Goal: Task Accomplishment & Management: Complete application form

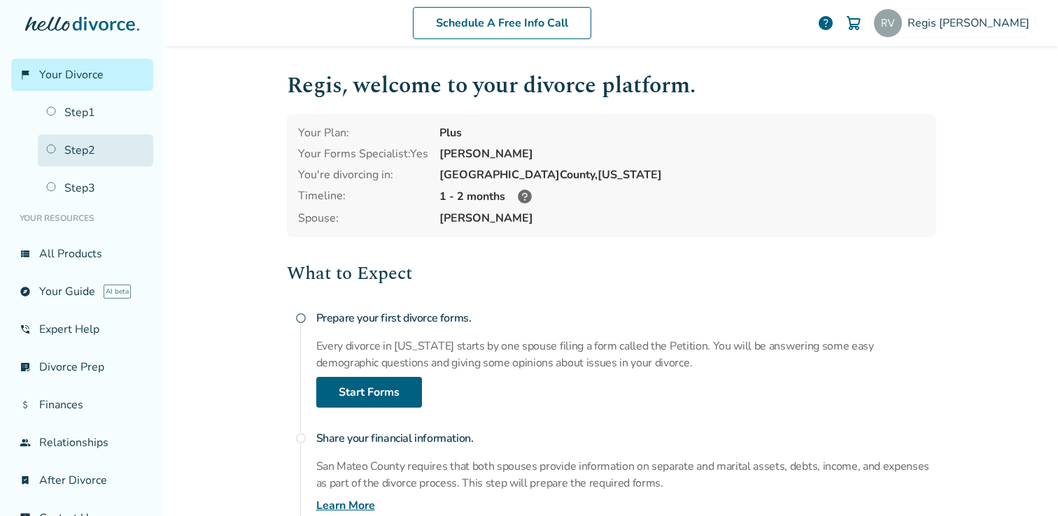
click at [84, 150] on link "Step 2" at bounding box center [95, 150] width 115 height 32
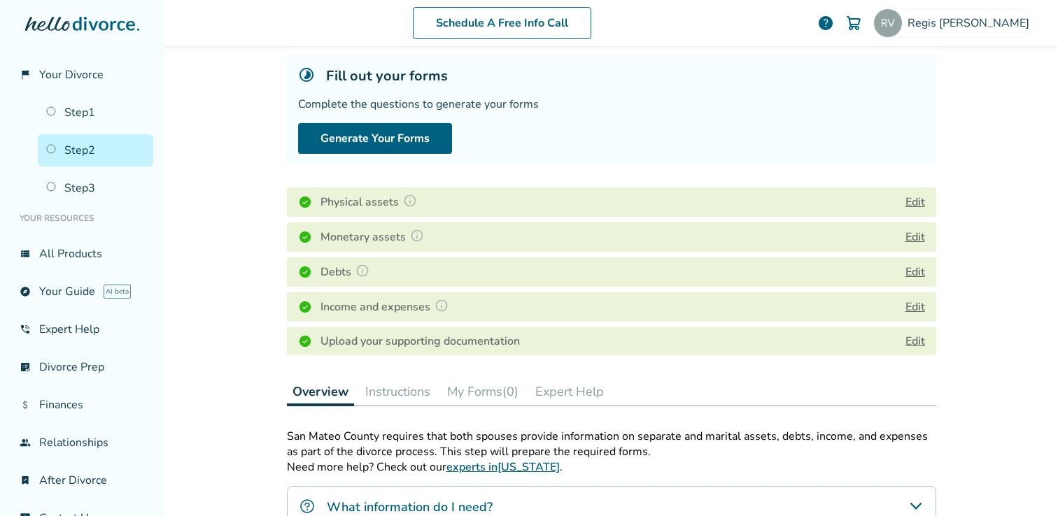
scroll to position [112, 0]
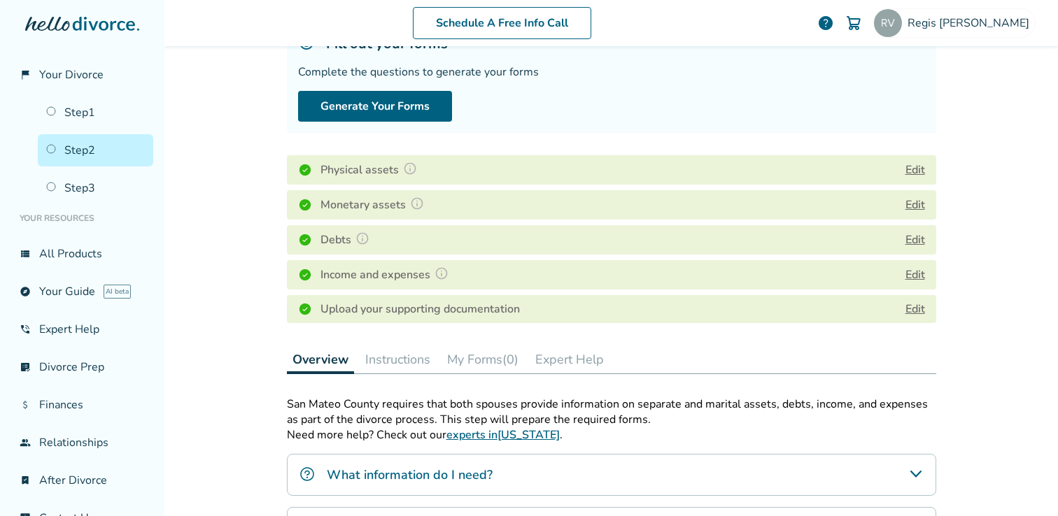
click at [913, 275] on button "Edit" at bounding box center [915, 275] width 20 height 17
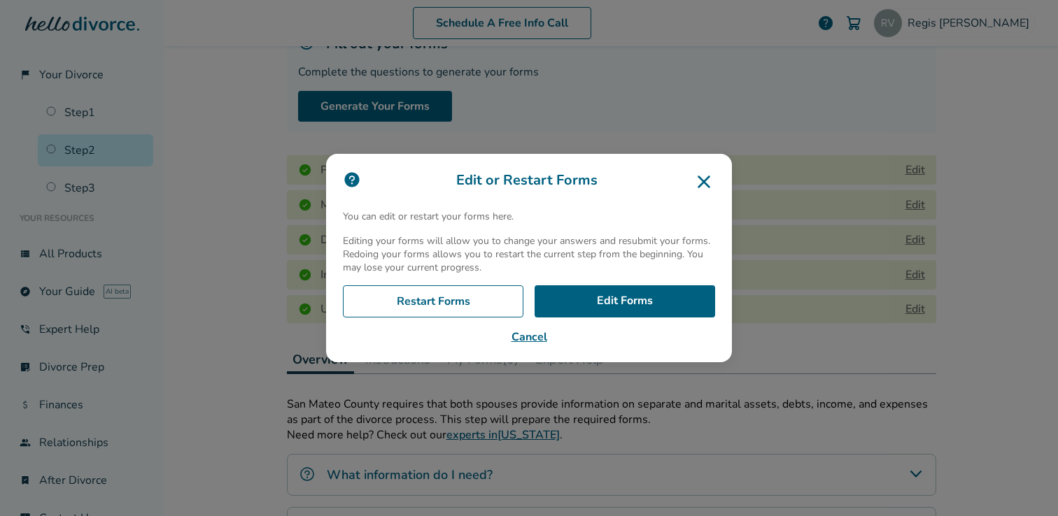
click at [538, 335] on button "Cancel" at bounding box center [529, 337] width 372 height 17
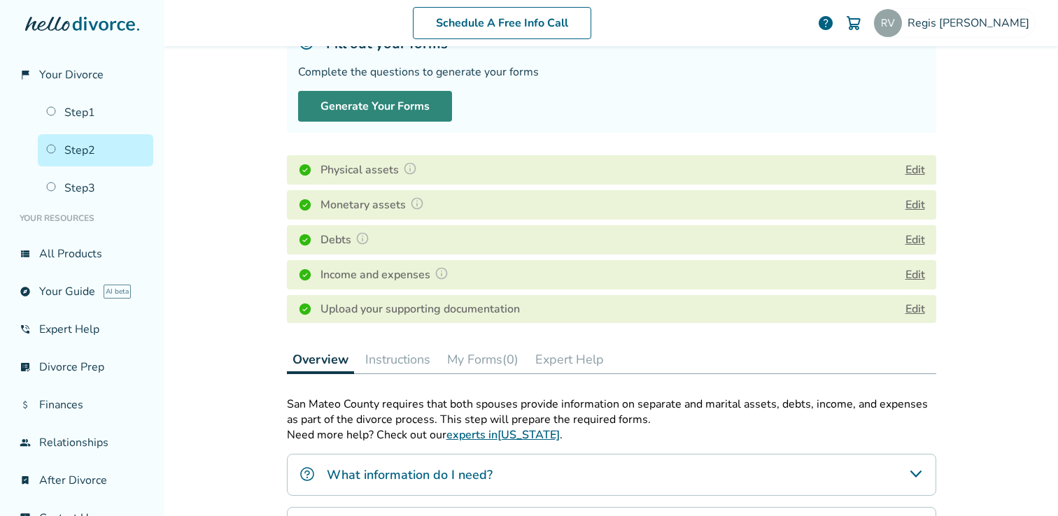
click at [419, 104] on button "Generate Your Forms" at bounding box center [375, 106] width 154 height 31
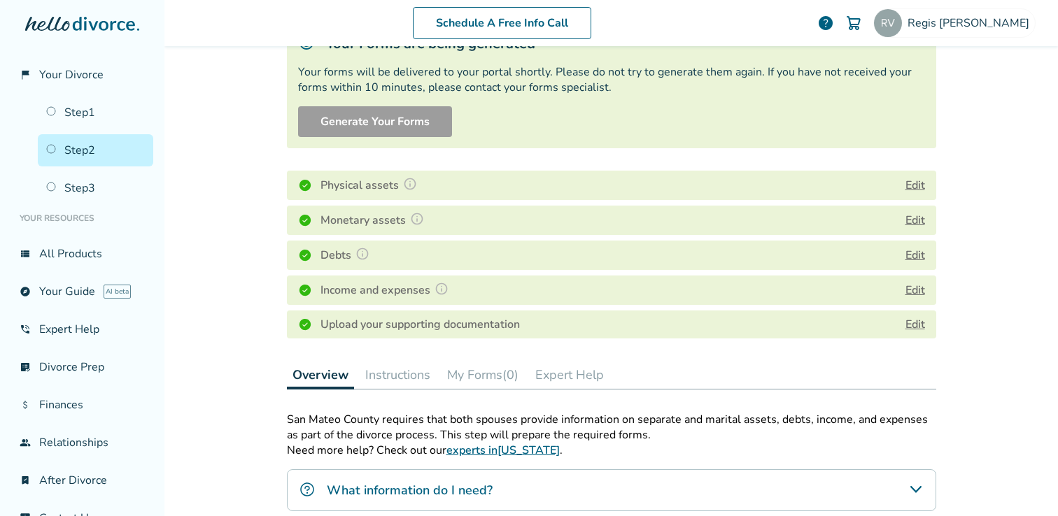
click at [477, 371] on button "My Forms (0)" at bounding box center [482, 375] width 83 height 28
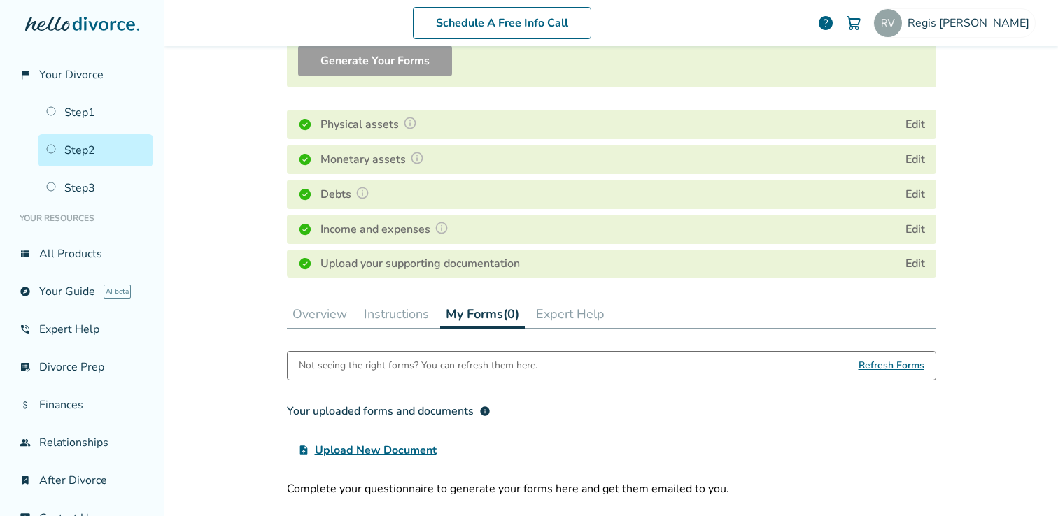
scroll to position [183, 0]
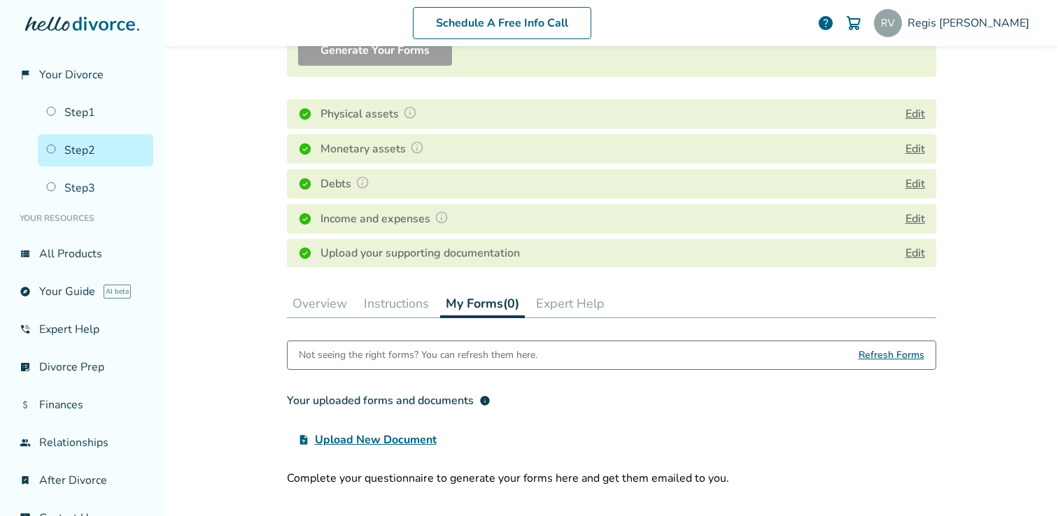
click at [876, 352] on span "Refresh Forms" at bounding box center [891, 355] width 66 height 28
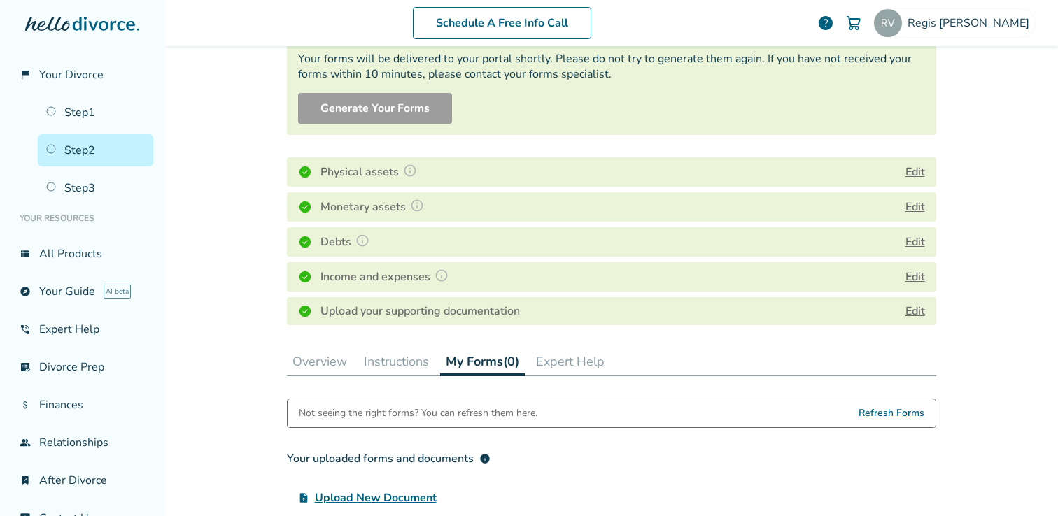
scroll to position [121, 0]
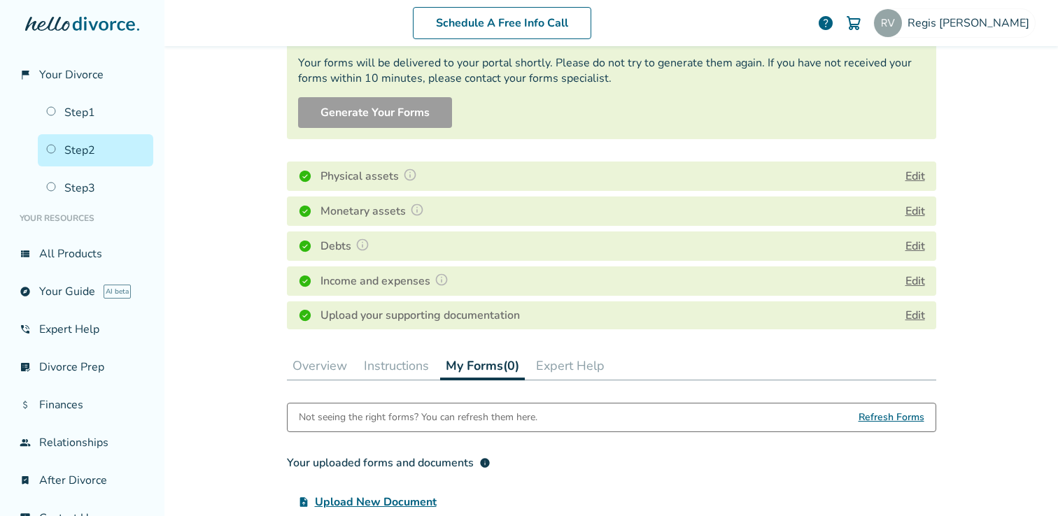
click at [403, 366] on button "Instructions" at bounding box center [396, 366] width 76 height 28
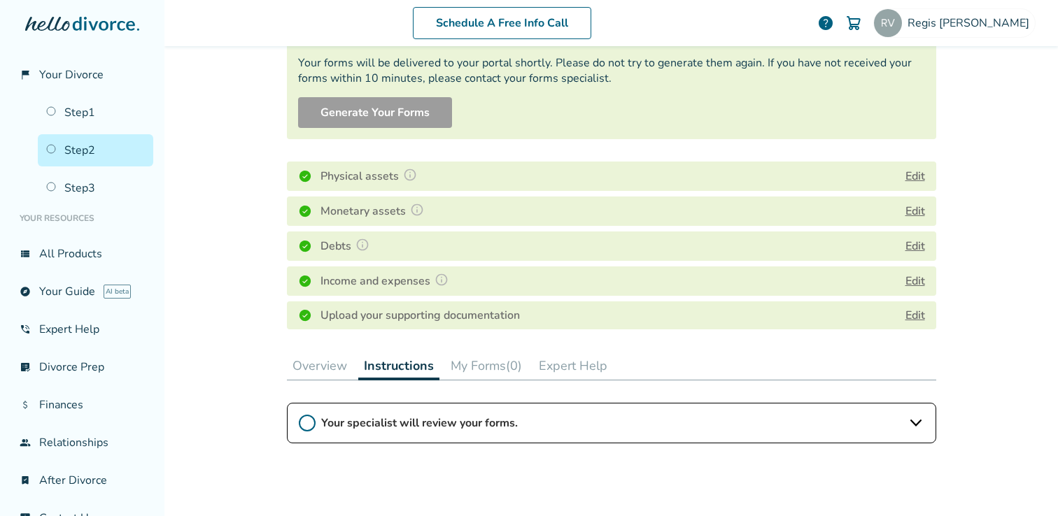
click at [320, 364] on button "Overview" at bounding box center [320, 366] width 66 height 28
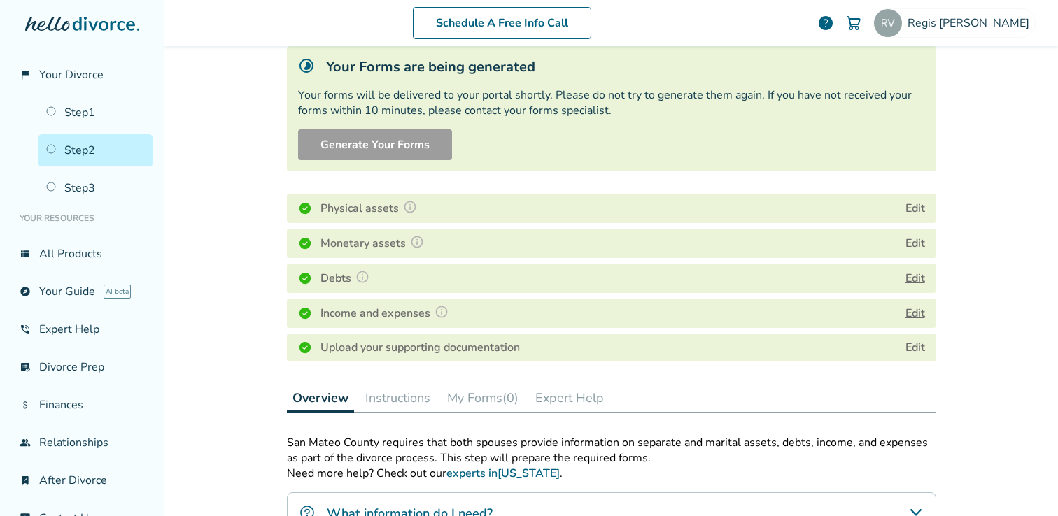
scroll to position [62, 0]
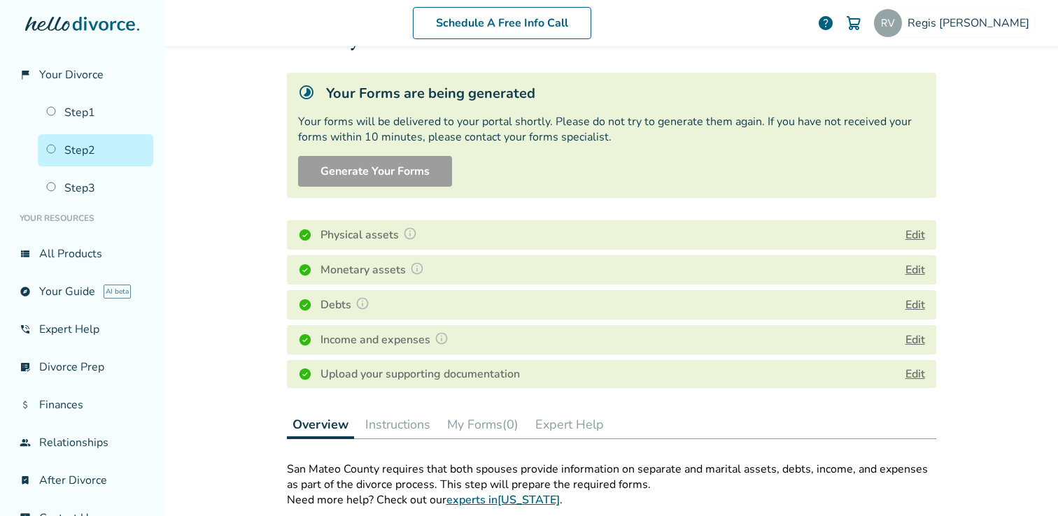
click at [405, 421] on button "Instructions" at bounding box center [398, 425] width 76 height 28
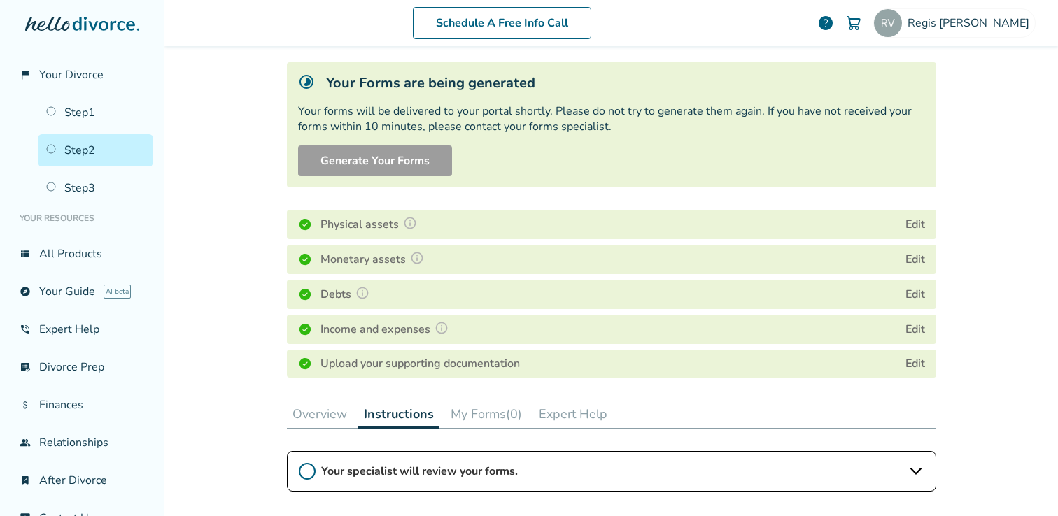
scroll to position [28, 0]
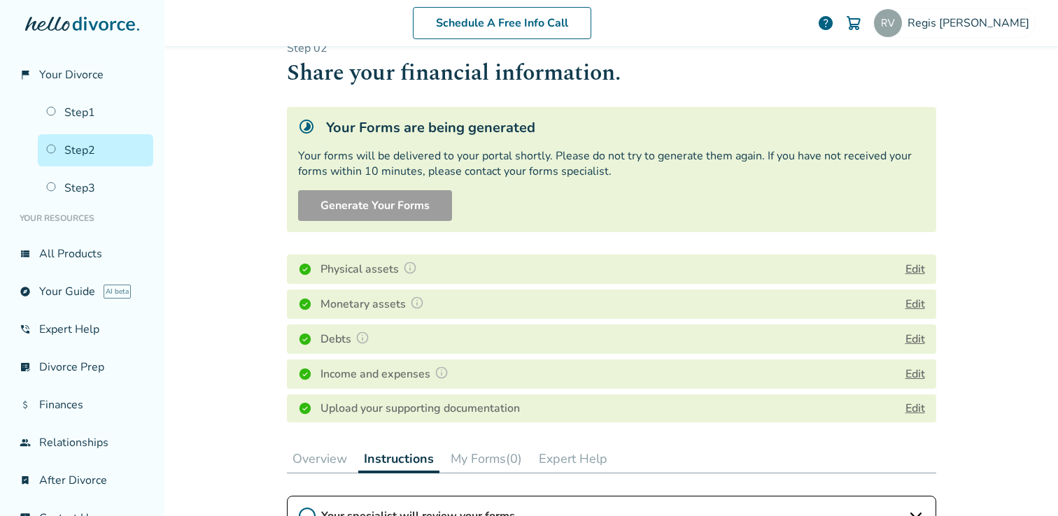
click at [495, 458] on button "My Forms (0)" at bounding box center [486, 459] width 83 height 28
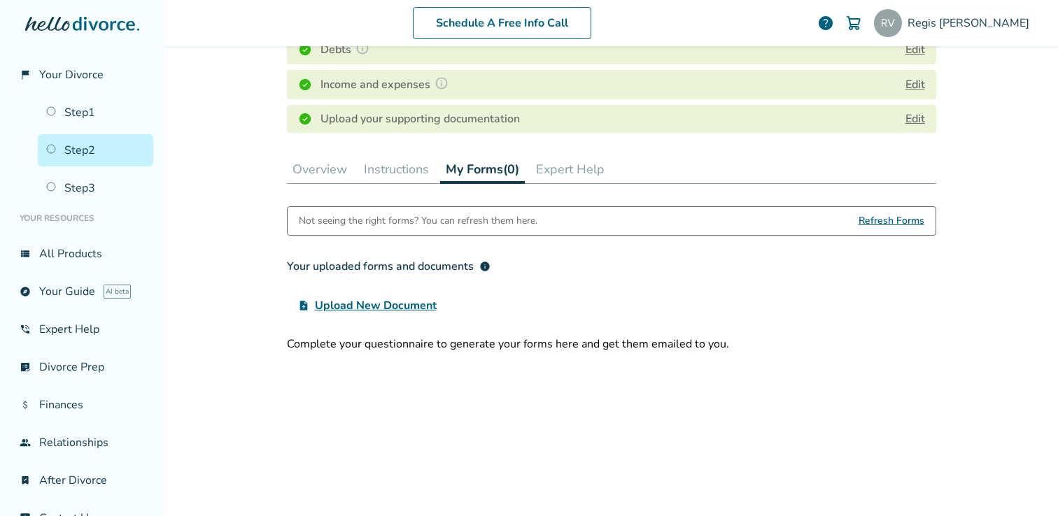
scroll to position [231, 0]
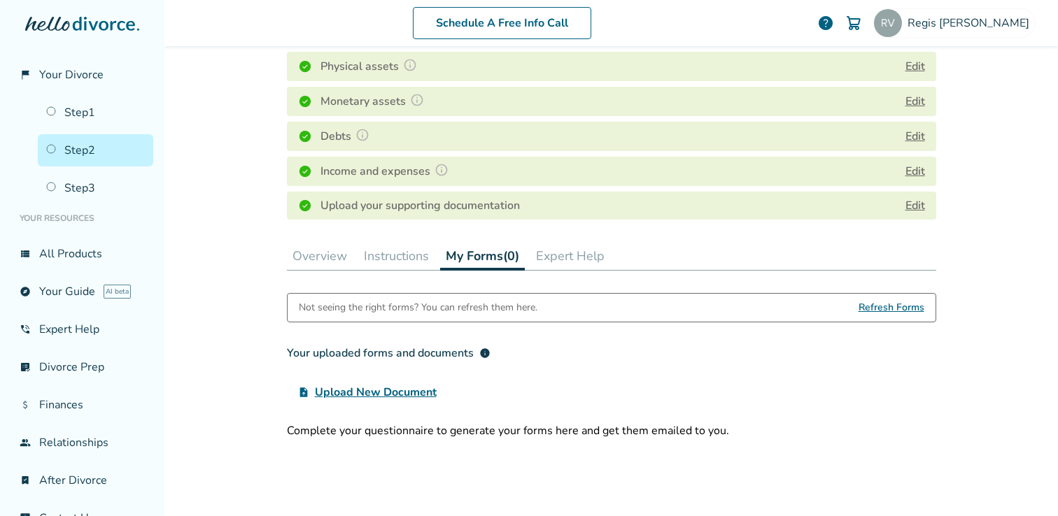
click at [558, 250] on button "Expert Help" at bounding box center [570, 256] width 80 height 28
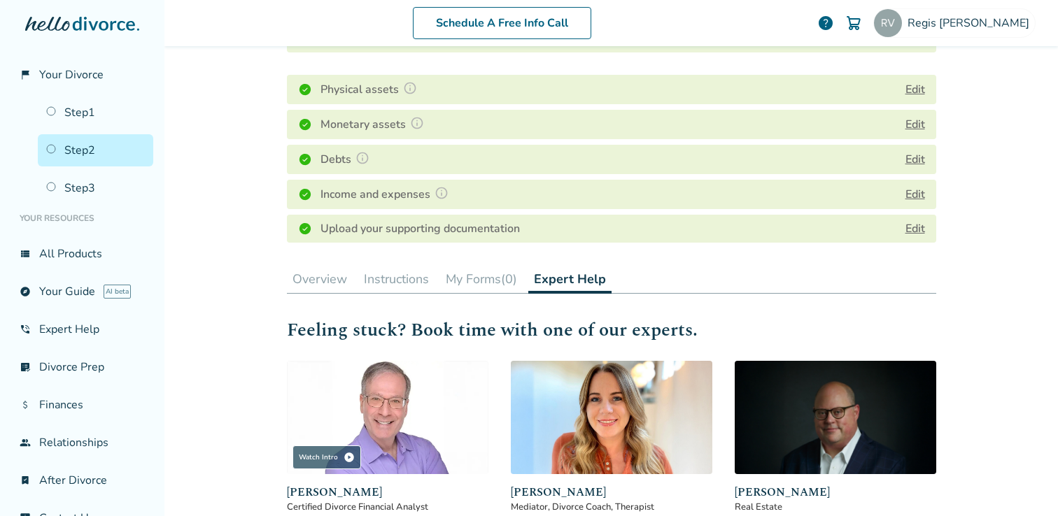
scroll to position [181, 0]
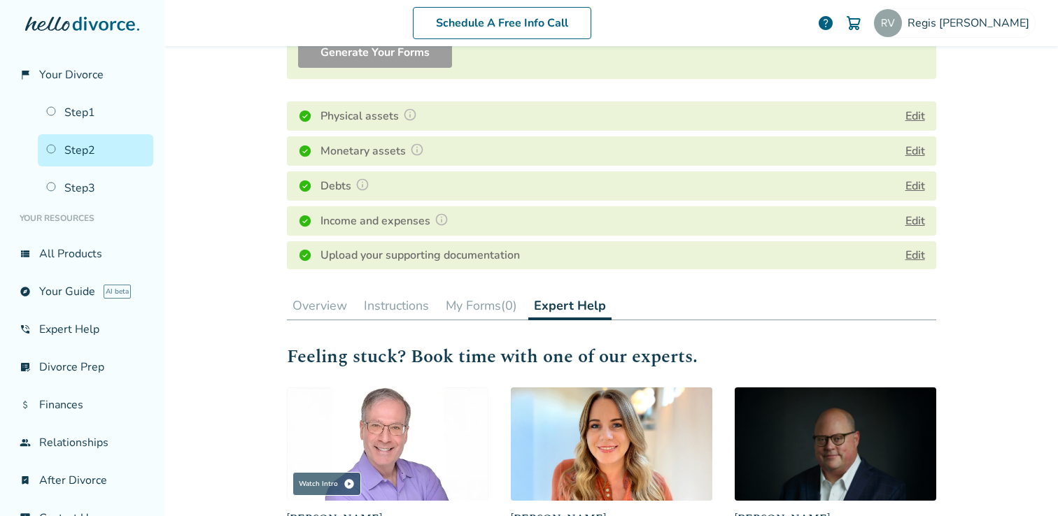
click at [413, 305] on button "Instructions" at bounding box center [396, 306] width 76 height 28
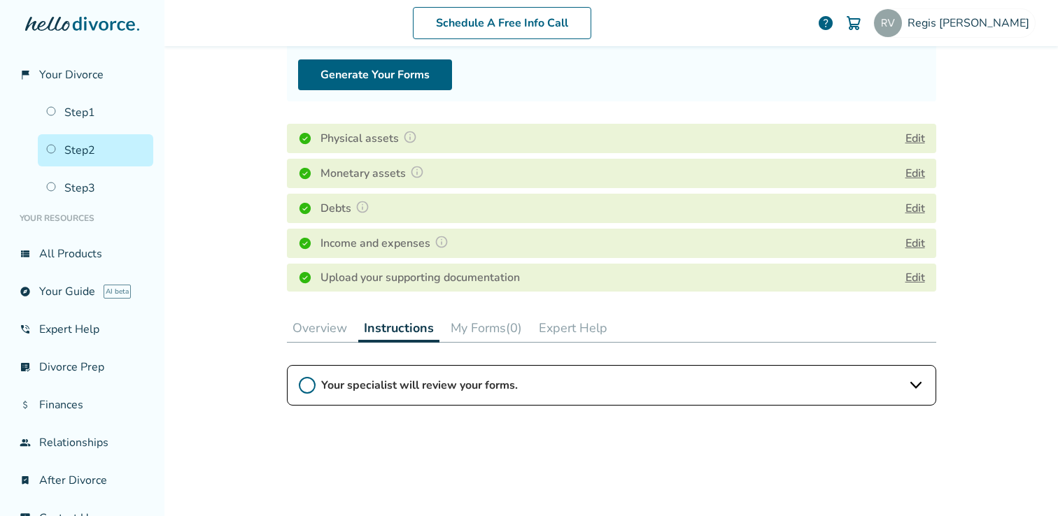
scroll to position [144, 0]
click at [465, 320] on button "My Forms (0)" at bounding box center [486, 327] width 83 height 28
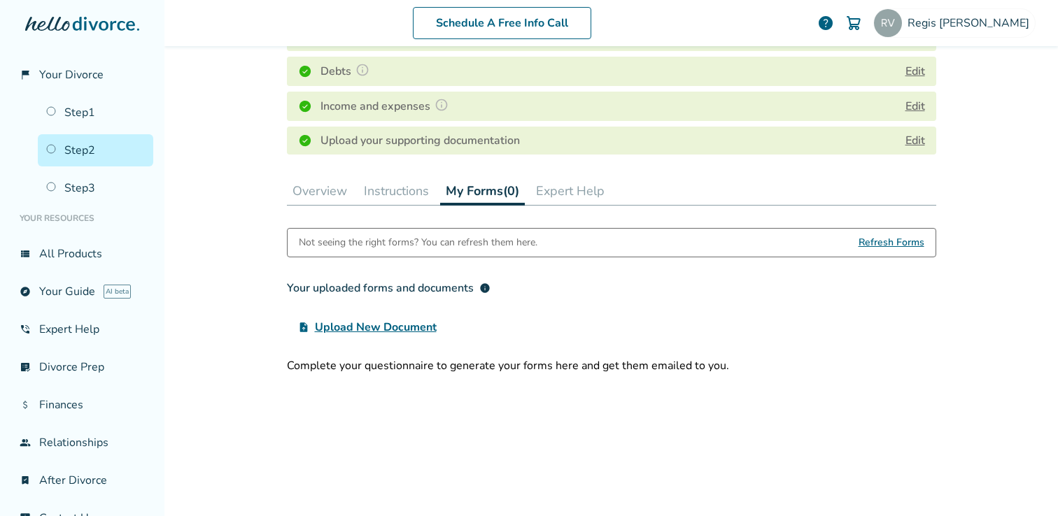
scroll to position [282, 0]
click at [395, 186] on button "Instructions" at bounding box center [396, 190] width 76 height 28
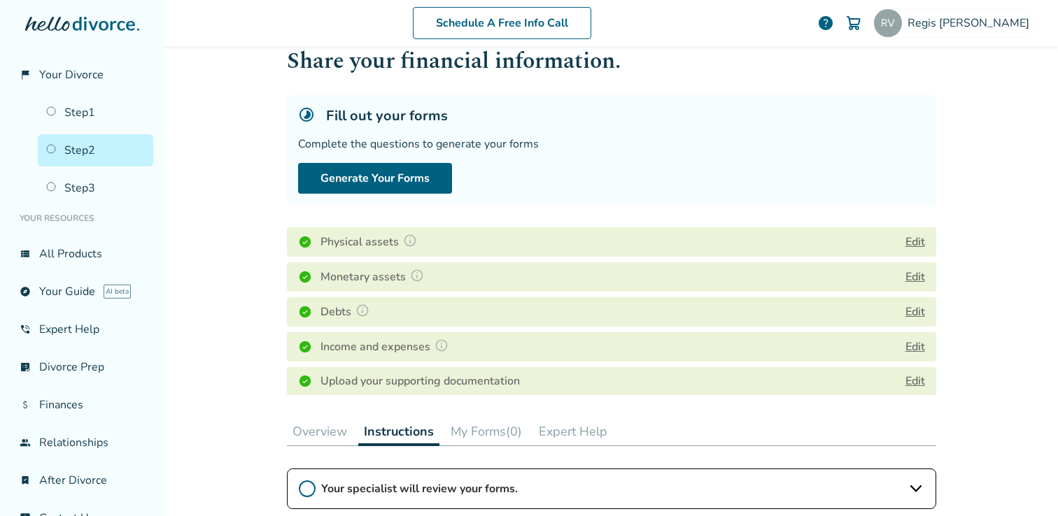
scroll to position [41, 0]
click at [481, 427] on button "My Forms (0)" at bounding box center [486, 430] width 83 height 28
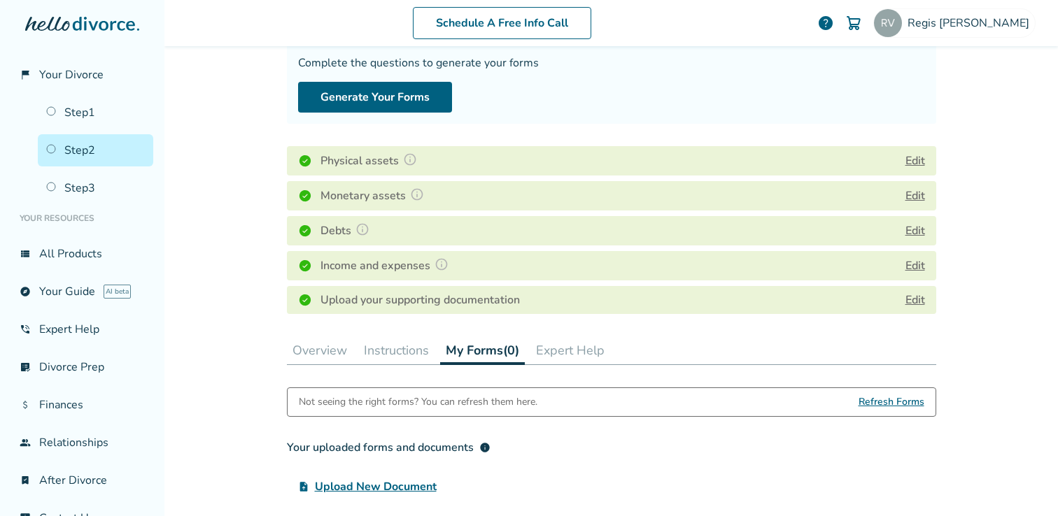
scroll to position [164, 0]
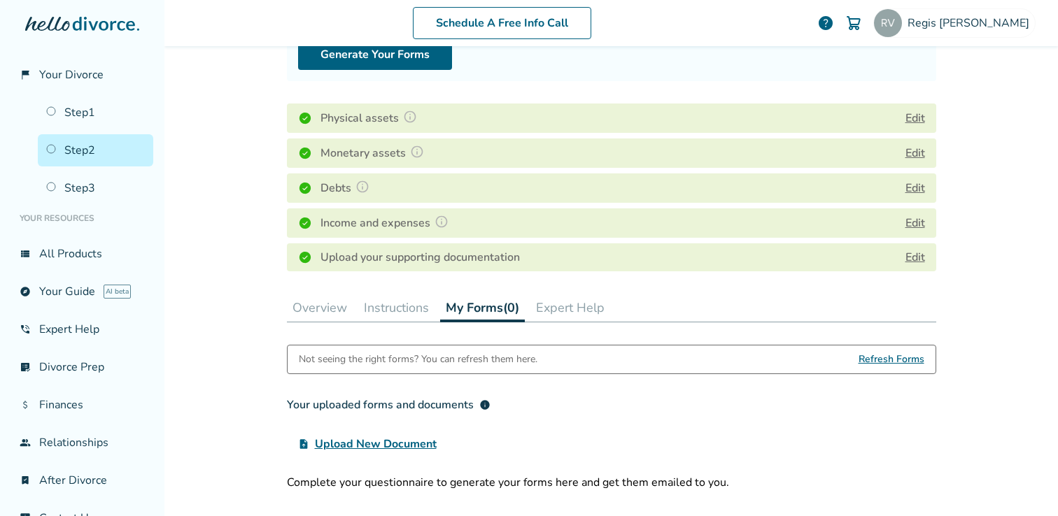
click at [876, 361] on span "Refresh Forms" at bounding box center [891, 360] width 66 height 28
